Goal: Check status: Check status

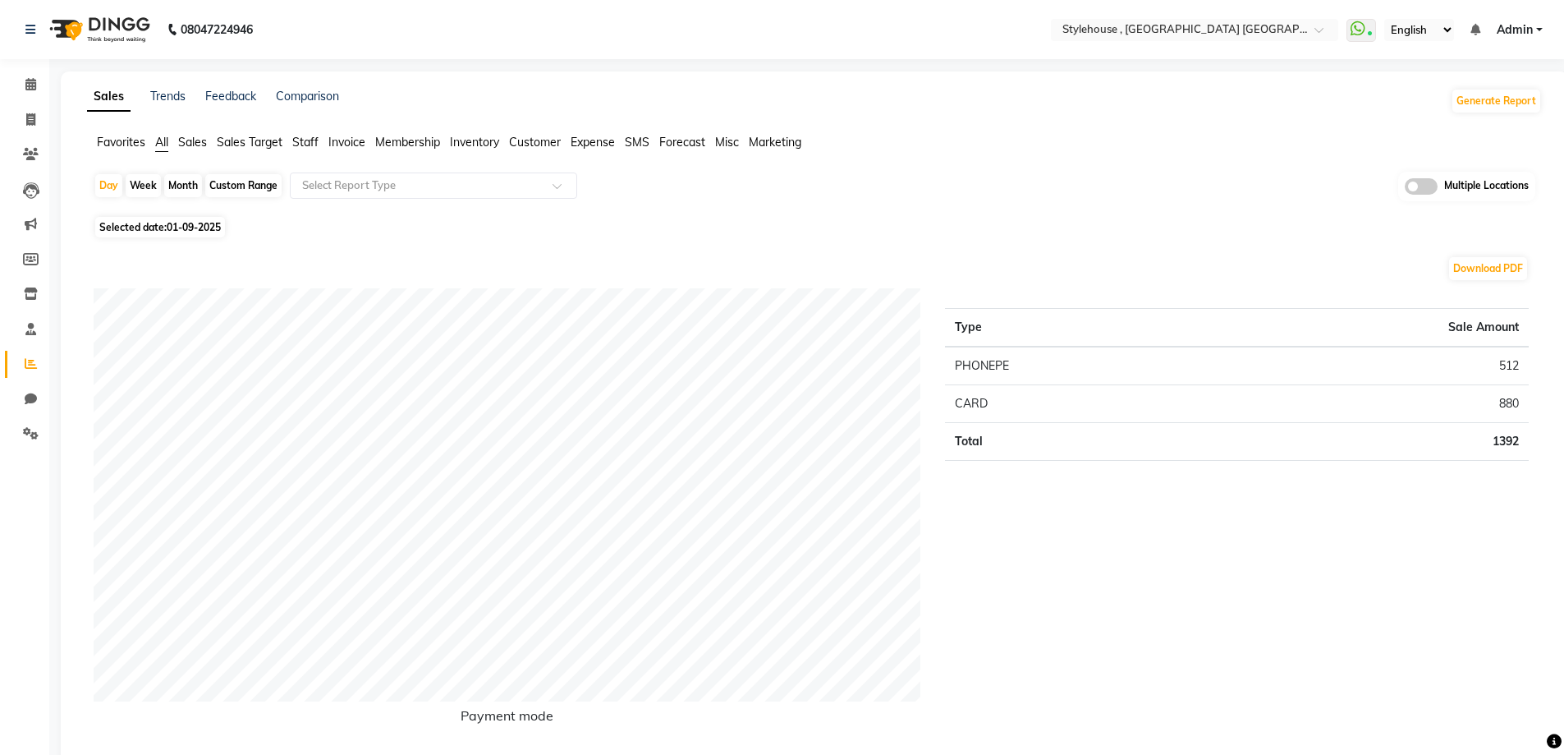
click at [238, 181] on div "Custom Range" at bounding box center [243, 185] width 76 height 23
select select "9"
select select "2025"
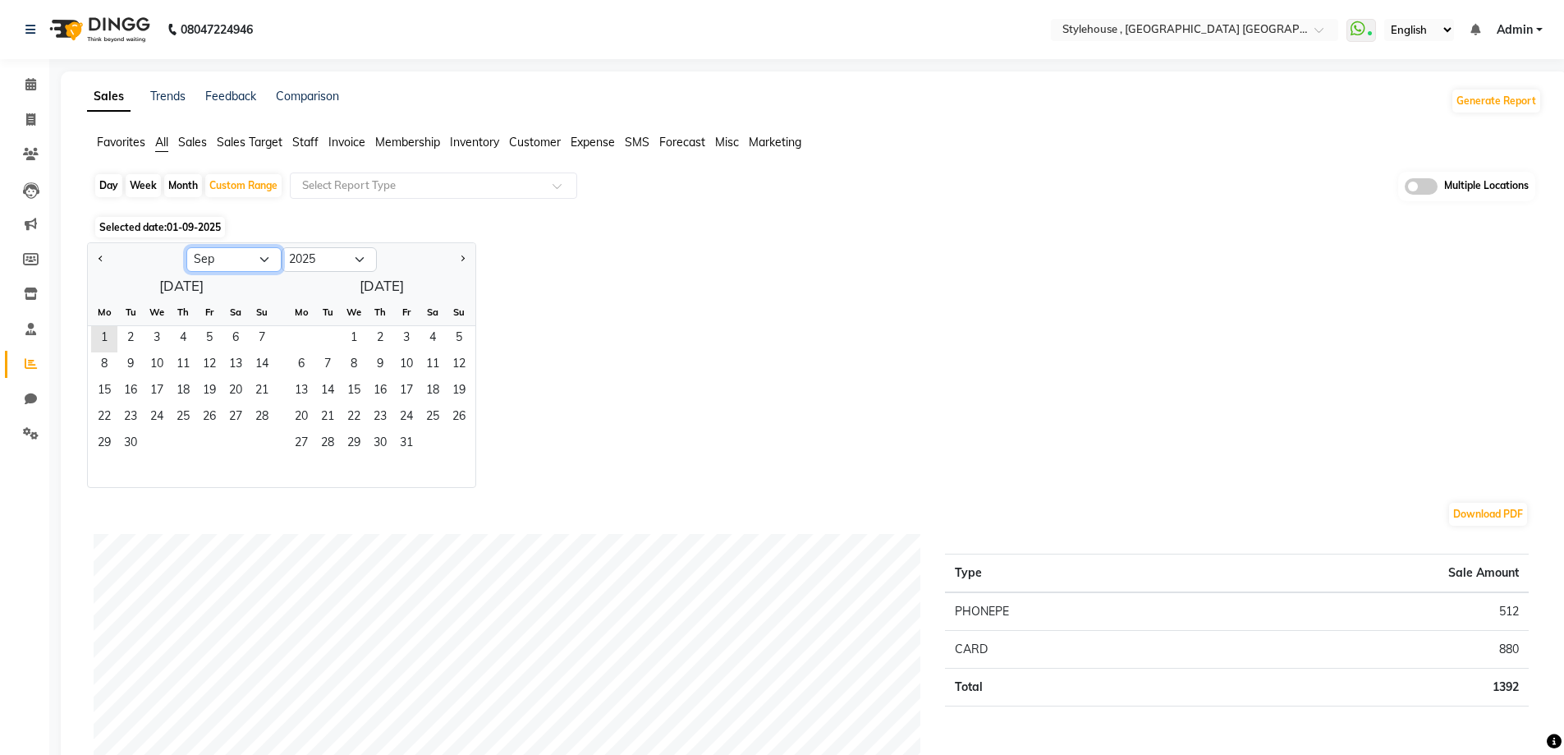
click at [221, 260] on select "Jan Feb Mar Apr May Jun [DATE] Aug Sep Oct Nov Dec" at bounding box center [233, 259] width 95 height 25
select select "8"
click at [186, 247] on select "Jan Feb Mar Apr May Jun [DATE] Aug Sep Oct Nov Dec" at bounding box center [233, 259] width 95 height 25
click at [208, 337] on span "1" at bounding box center [209, 339] width 26 height 26
click at [259, 439] on span "31" at bounding box center [262, 444] width 26 height 26
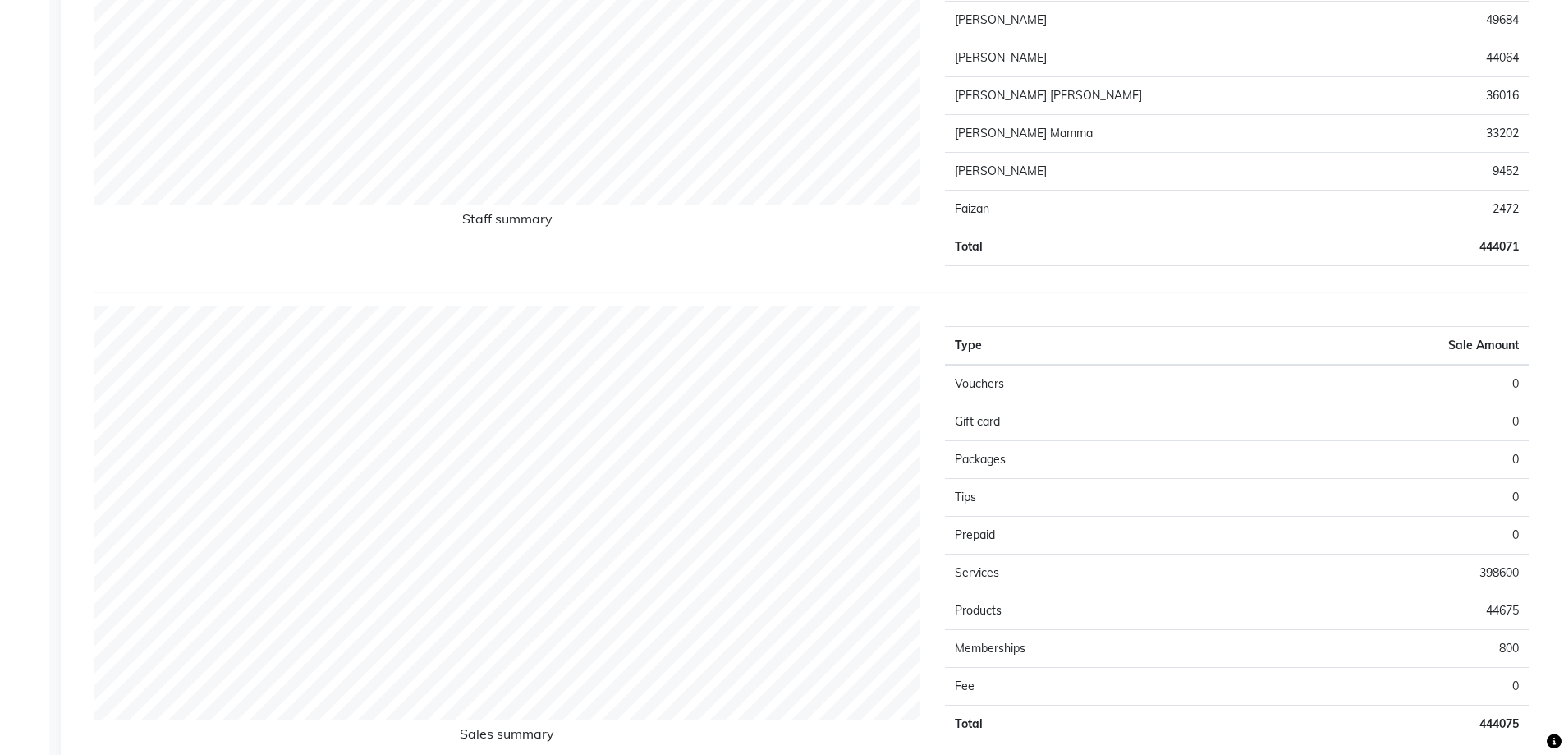
scroll to position [1150, 0]
